Goal: Task Accomplishment & Management: Manage account settings

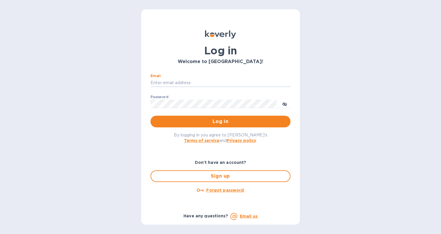
type input "[PERSON_NAME][EMAIL_ADDRESS][DOMAIN_NAME]"
click at [221, 121] on button "Log in" at bounding box center [221, 122] width 140 height 12
type input "[PERSON_NAME][EMAIL_ADDRESS][DOMAIN_NAME]"
click at [213, 124] on span "Log in" at bounding box center [220, 121] width 131 height 7
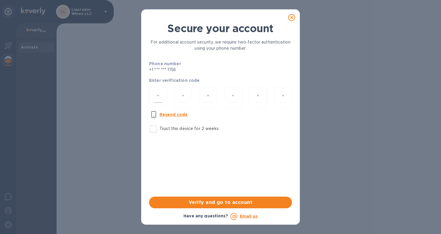
click at [156, 92] on input "number" at bounding box center [158, 97] width 8 height 11
type input "6"
type input "0"
type input "5"
type input "8"
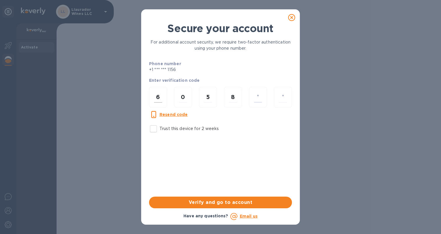
type input "6"
type input "0"
